Goal: Transaction & Acquisition: Download file/media

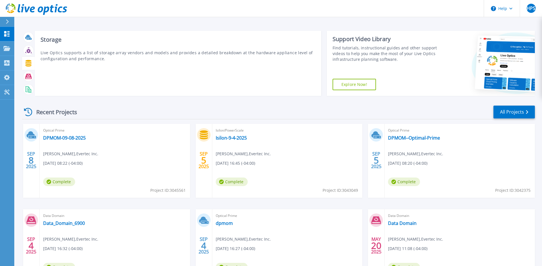
click at [110, 87] on div "Storage Live Optics supports a list of storage array vendors and models and pro…" at bounding box center [178, 63] width 286 height 65
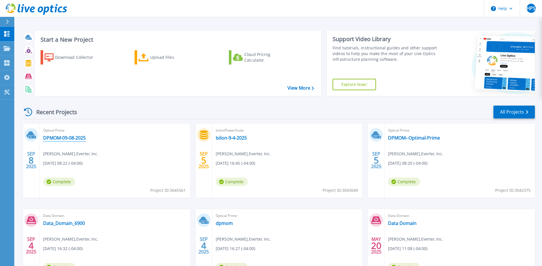
click at [77, 138] on link "DPMOM-09-08-2025" at bounding box center [64, 138] width 43 height 6
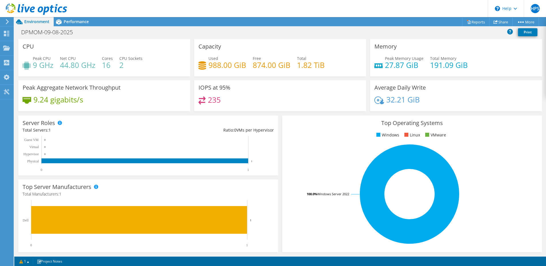
scroll to position [114, 0]
click at [16, 31] on div "Dashboard" at bounding box center [26, 34] width 27 height 14
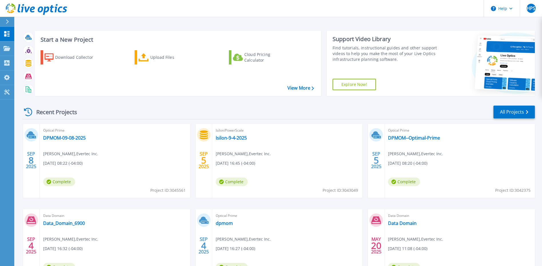
click at [140, 221] on div "Data Domain Data_Domain_6900 [PERSON_NAME] , Evertec Inc. [DATE] 16:32 (-04:00)…" at bounding box center [115, 246] width 150 height 74
click at [76, 137] on link "DPMOM-09-08-2025" at bounding box center [64, 138] width 43 height 6
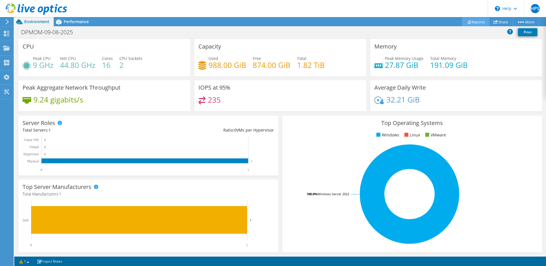
click at [474, 21] on link "Reports" at bounding box center [475, 21] width 27 height 9
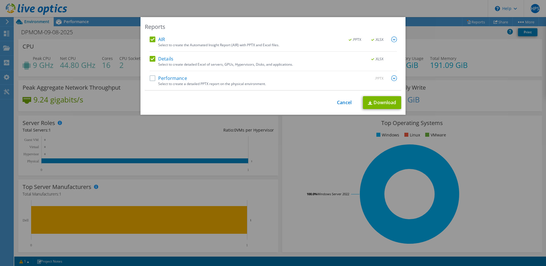
click at [150, 80] on label "Performance" at bounding box center [168, 78] width 37 height 6
click at [0, 0] on input "Performance" at bounding box center [0, 0] width 0 height 0
click at [382, 101] on link "Download" at bounding box center [382, 102] width 38 height 13
click at [51, 137] on div "Reports AIR .PPTX .XLSX Select to create the Automated Insight Report (AIR) wit…" at bounding box center [273, 133] width 546 height 232
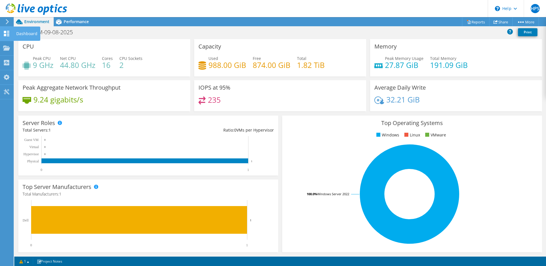
click at [5, 34] on icon at bounding box center [6, 33] width 7 height 5
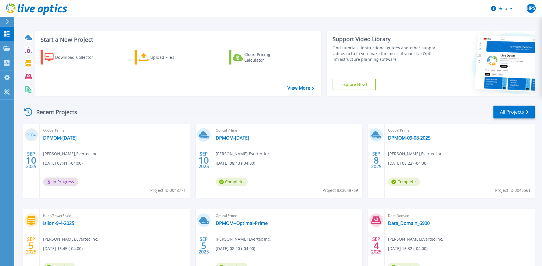
scroll to position [50, 0]
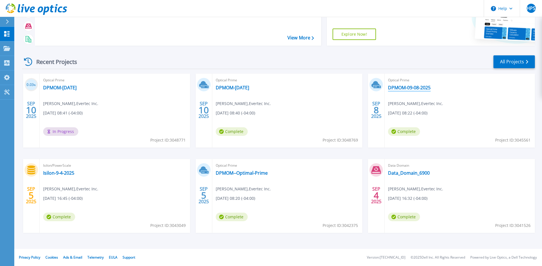
click at [415, 89] on link "DPMOM-09-08-2025" at bounding box center [409, 88] width 43 height 6
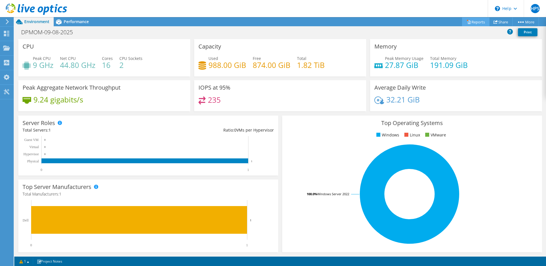
click at [476, 21] on link "Reports" at bounding box center [475, 21] width 27 height 9
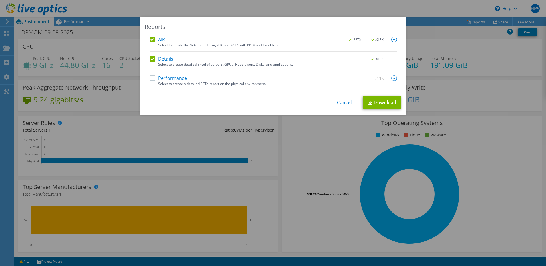
click at [151, 77] on label "Performance" at bounding box center [168, 78] width 37 height 6
click at [0, 0] on input "Performance" at bounding box center [0, 0] width 0 height 0
click at [388, 103] on link "Download" at bounding box center [382, 102] width 38 height 13
click at [316, 6] on div "Reports AIR .PPTX .XLSX Select to create the Automated Insight Report (AIR) wit…" at bounding box center [273, 133] width 546 height 266
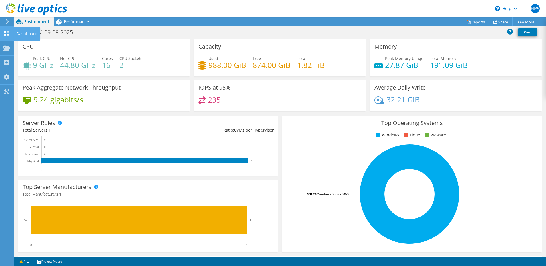
click at [21, 37] on div "Dashboard" at bounding box center [26, 34] width 27 height 14
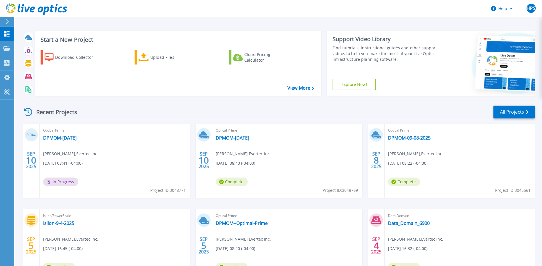
scroll to position [50, 0]
